Goal: Entertainment & Leisure: Browse casually

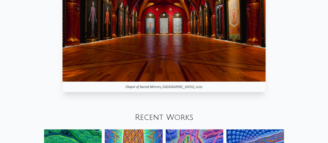
scroll to position [420, 0]
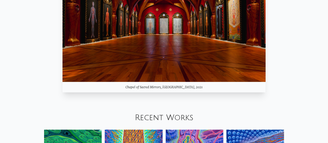
click at [157, 113] on link "Recent Works" at bounding box center [164, 117] width 59 height 9
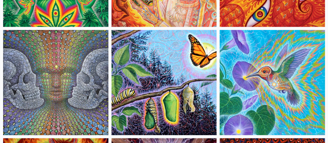
scroll to position [4469, 0]
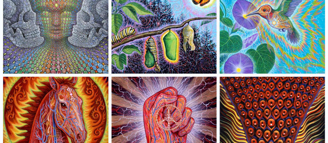
scroll to position [4523, 0]
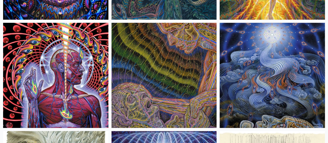
scroll to position [5769, 0]
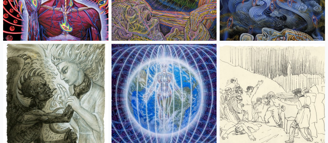
scroll to position [5857, 0]
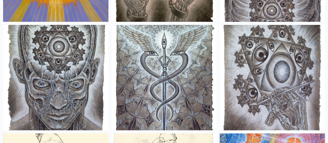
scroll to position [6845, 0]
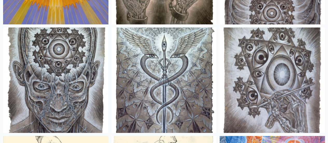
drag, startPoint x: 34, startPoint y: 42, endPoint x: 16, endPoint y: 40, distance: 18.2
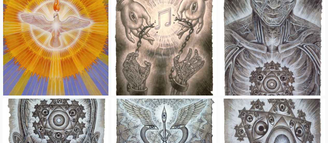
scroll to position [6773, 0]
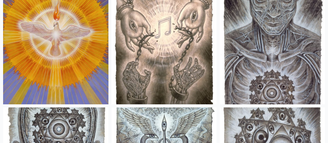
scroll to position [6762, 0]
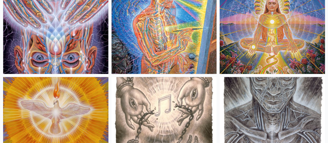
scroll to position [6686, 0]
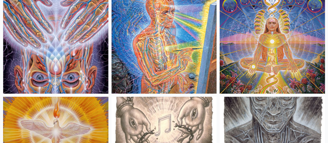
scroll to position [6668, 0]
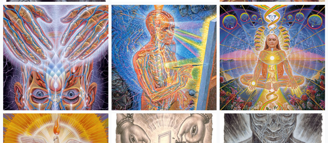
scroll to position [6651, 0]
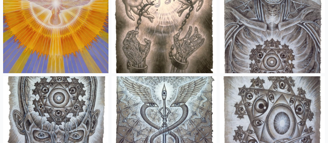
scroll to position [6795, 0]
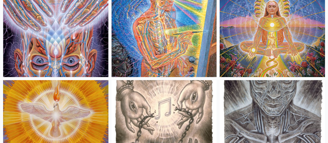
scroll to position [6684, 0]
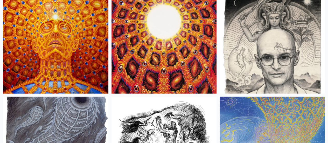
scroll to position [6452, 0]
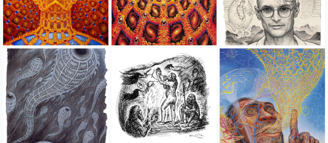
scroll to position [6499, 0]
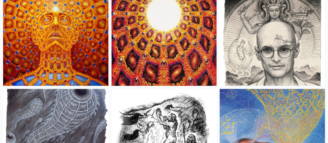
scroll to position [6458, 0]
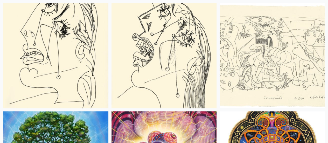
scroll to position [6004, 0]
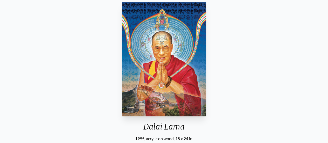
scroll to position [48, 0]
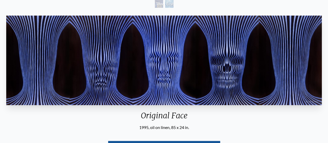
scroll to position [44, 0]
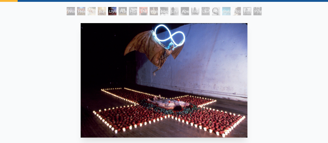
scroll to position [26, 0]
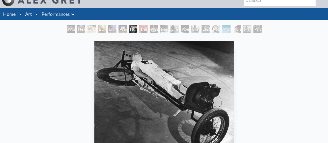
scroll to position [10, 0]
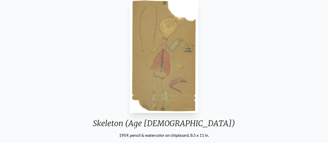
scroll to position [51, 0]
click at [202, 63] on div "Skeleton (Age 5) 1959, pencil & watercolor on chipboard, 8.5 x 11 in." at bounding box center [164, 68] width 150 height 142
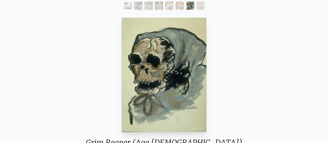
scroll to position [24, 0]
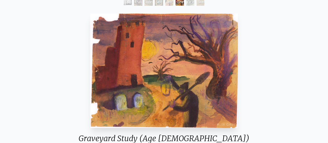
scroll to position [35, 0]
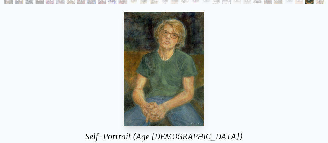
scroll to position [30, 0]
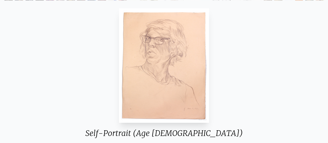
scroll to position [42, 0]
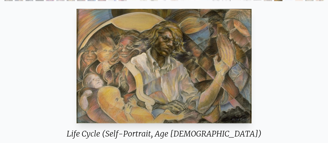
scroll to position [40, 0]
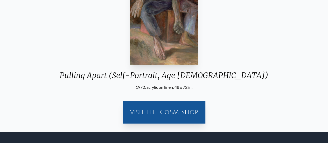
scroll to position [99, 0]
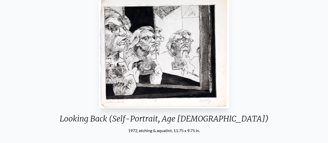
scroll to position [55, 0]
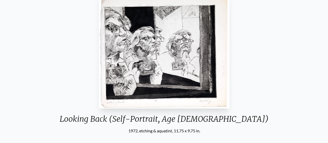
click at [74, 47] on div "Looking Back (Self-Portrait, Age [DEMOGRAPHIC_DATA]) 1972, etching & aquatint, …" at bounding box center [163, 81] width 319 height 179
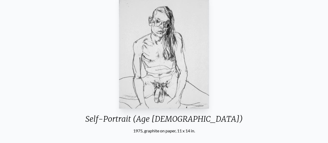
click at [239, 39] on div "Self-Portrait (Age [DEMOGRAPHIC_DATA]) 1975, graphite on paper, 11 x 14 in. Vis…" at bounding box center [163, 81] width 319 height 179
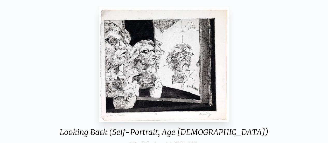
scroll to position [40, 0]
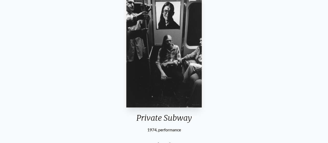
scroll to position [56, 0]
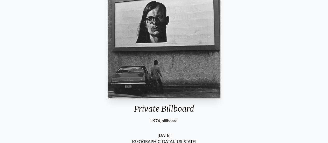
scroll to position [27, 0]
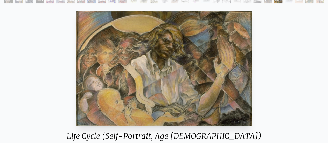
scroll to position [20, 0]
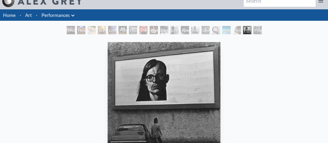
scroll to position [4, 0]
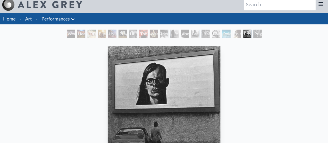
click at [256, 37] on div "Private Subway" at bounding box center [257, 34] width 8 height 8
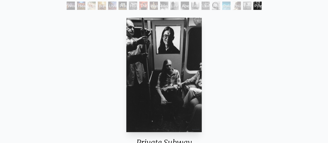
scroll to position [21, 0]
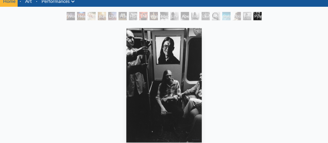
click at [235, 16] on div "Polarity Works" at bounding box center [236, 16] width 8 height 8
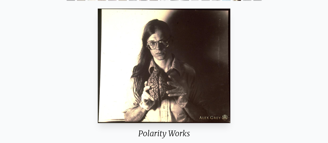
scroll to position [40, 0]
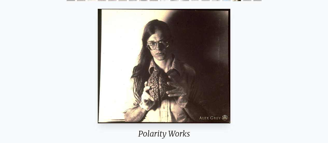
scroll to position [21, 0]
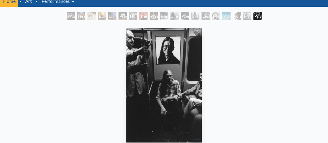
scroll to position [4, 0]
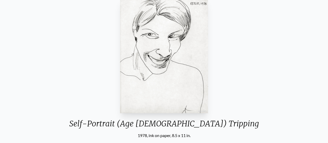
scroll to position [51, 0]
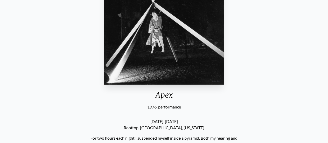
scroll to position [75, 0]
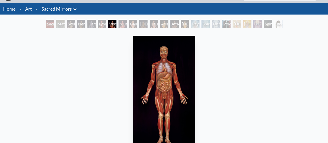
scroll to position [10, 0]
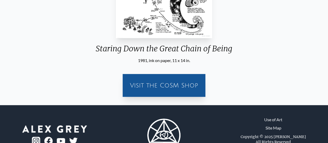
scroll to position [148, 0]
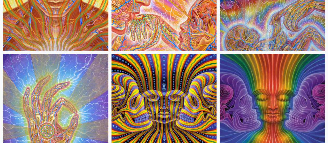
scroll to position [5305, 0]
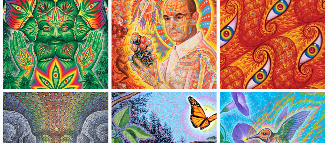
scroll to position [4402, 0]
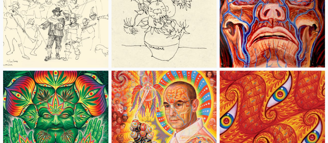
scroll to position [4314, 0]
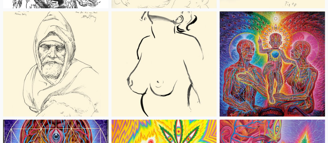
scroll to position [3833, 0]
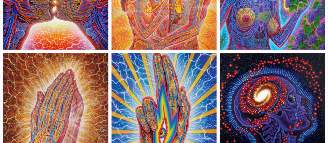
scroll to position [3358, 0]
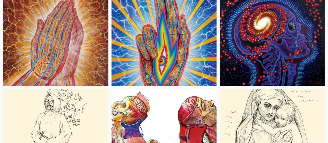
scroll to position [3439, 0]
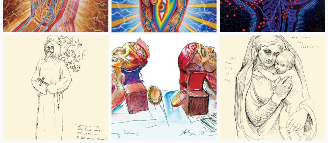
scroll to position [3484, 0]
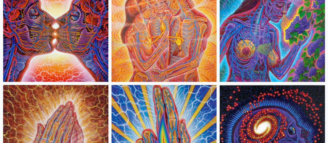
scroll to position [3326, 0]
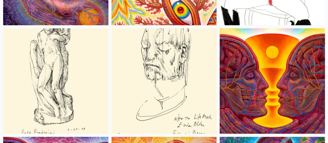
scroll to position [3167, 0]
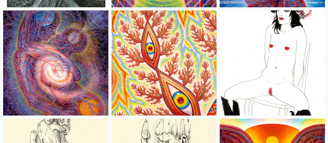
scroll to position [3076, 0]
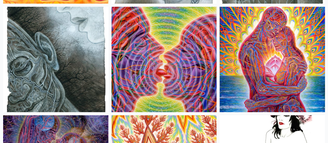
scroll to position [2974, 0]
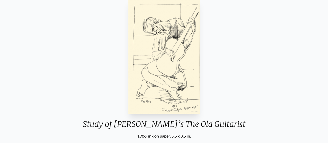
scroll to position [70, 0]
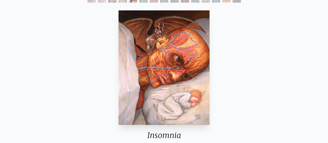
scroll to position [38, 0]
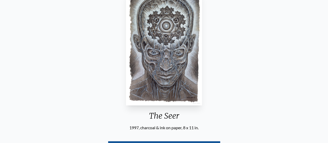
scroll to position [78, 0]
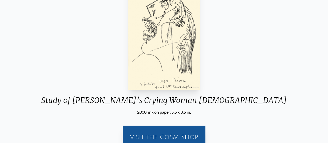
scroll to position [77, 0]
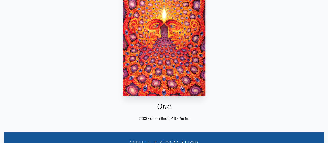
scroll to position [103, 0]
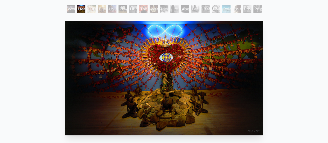
scroll to position [27, 0]
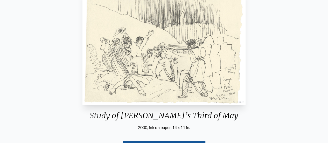
scroll to position [78, 0]
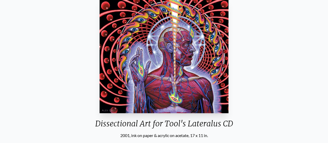
scroll to position [90, 0]
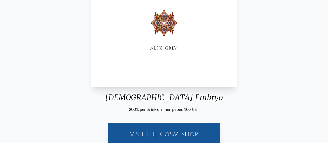
scroll to position [119, 0]
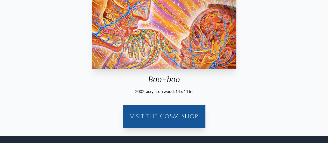
scroll to position [105, 0]
